Goal: Find specific page/section: Find specific page/section

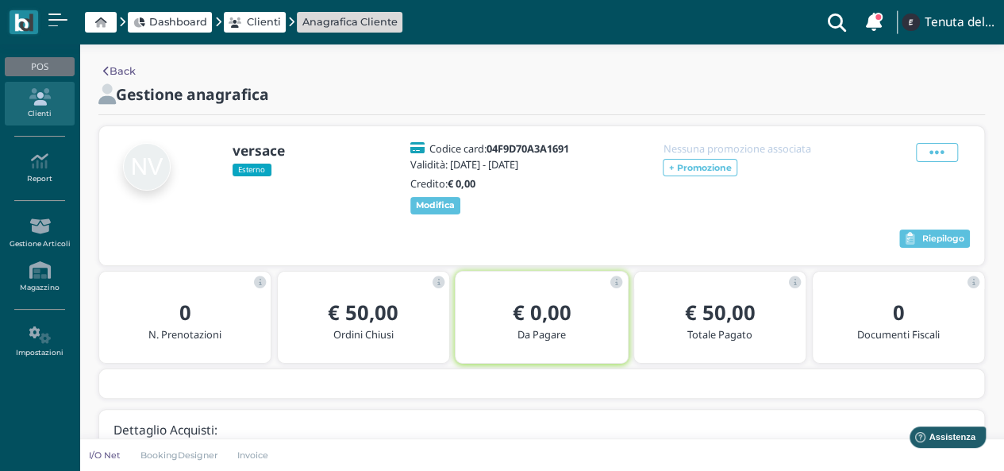
click at [25, 100] on icon at bounding box center [39, 96] width 69 height 17
